Goal: Task Accomplishment & Management: Use online tool/utility

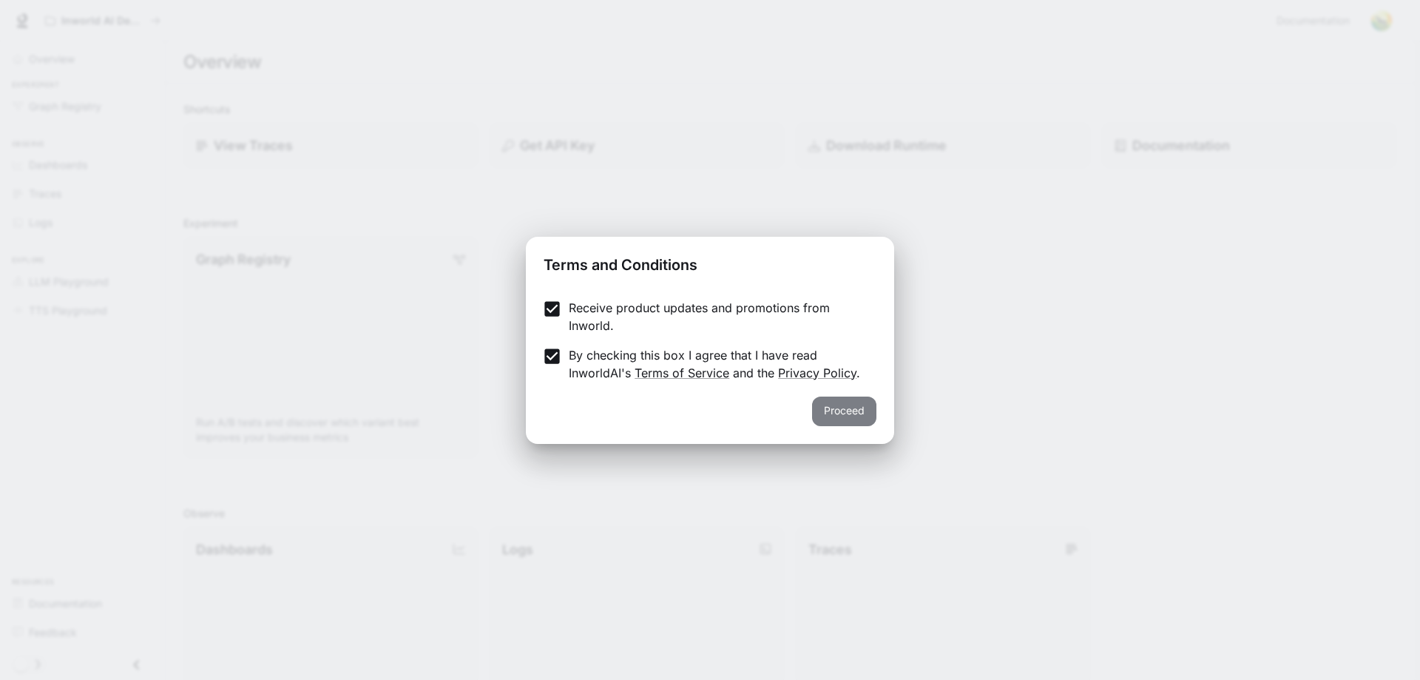
click at [849, 410] on button "Proceed" at bounding box center [844, 411] width 64 height 30
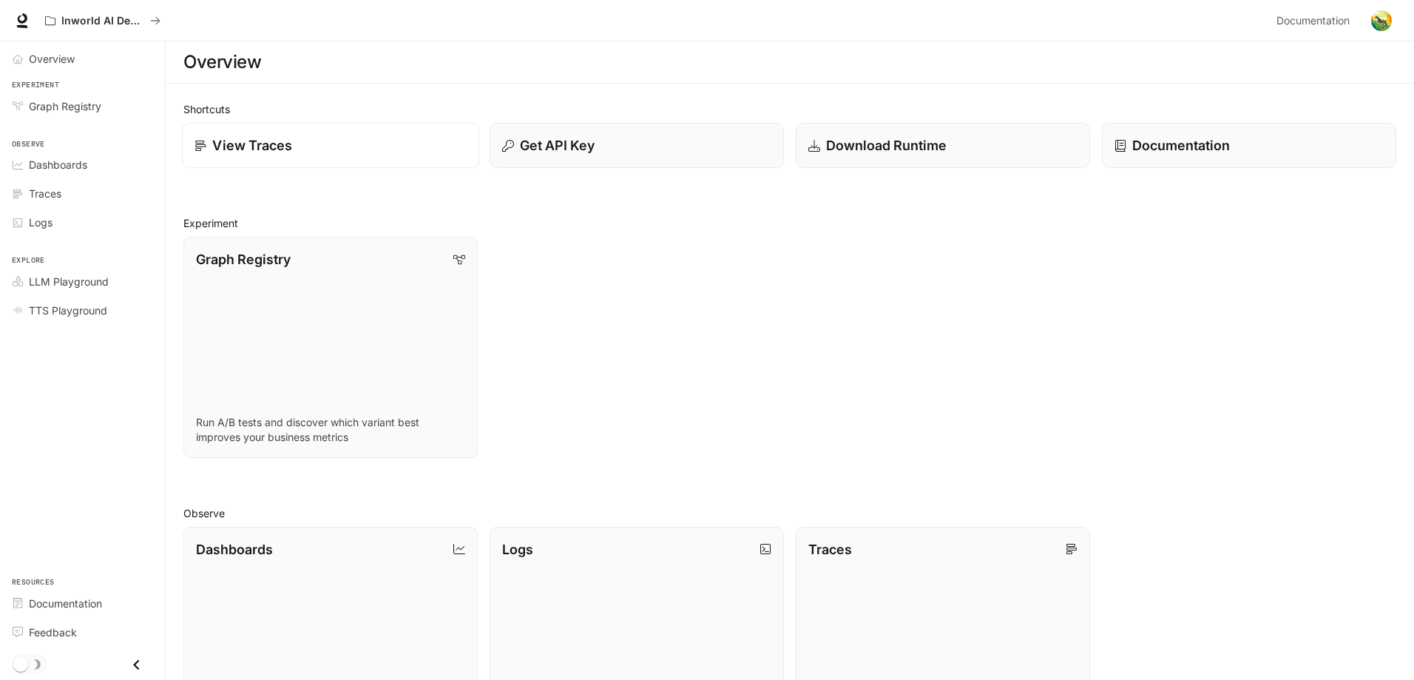
click at [270, 149] on p "View Traces" at bounding box center [252, 145] width 80 height 20
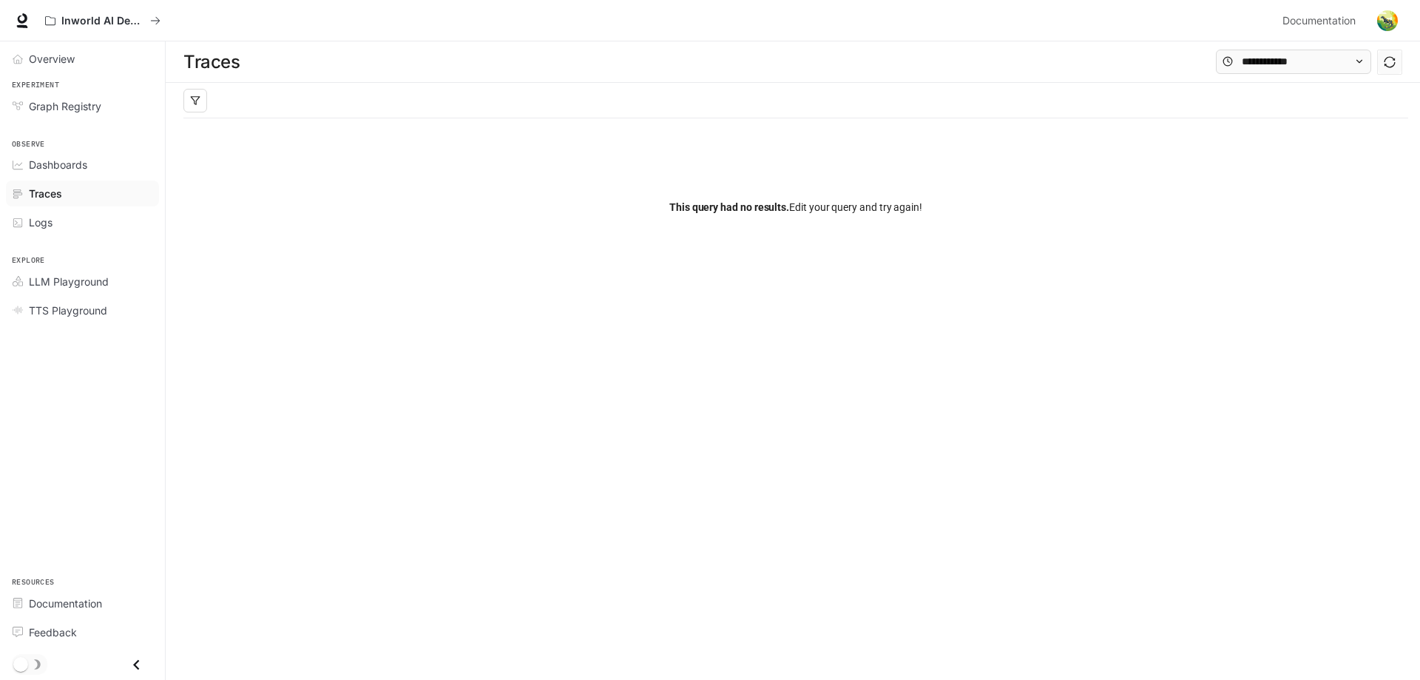
click at [1383, 24] on img "button" at bounding box center [1387, 20] width 21 height 21
click at [1229, 210] on link "Terms of Use" at bounding box center [1283, 202] width 229 height 27
